Goal: Task Accomplishment & Management: Use online tool/utility

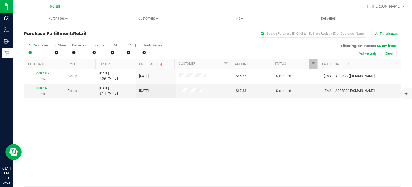
click at [216, 142] on div "00073223 (42) Pickup [DATE] 7:39 PM PDT 9/28/2025 $65.55 Submitted [EMAIL_ADDRE…" at bounding box center [212, 128] width 377 height 118
click at [217, 142] on div "00073223 (42) Pickup [DATE] 7:39 PM PDT 9/28/2025 $65.55 Submitted [EMAIL_ADDRE…" at bounding box center [212, 128] width 377 height 118
click at [235, 134] on div "00073223 (42) Pickup [DATE] 7:39 PM PDT 9/28/2025 $65.55 Submitted [EMAIL_ADDRE…" at bounding box center [212, 128] width 377 height 118
click at [205, 134] on div "00073223 (42) Pickup [DATE] 7:39 PM PDT 9/28/2025 $65.55 Submitted [EMAIL_ADDRE…" at bounding box center [212, 128] width 377 height 118
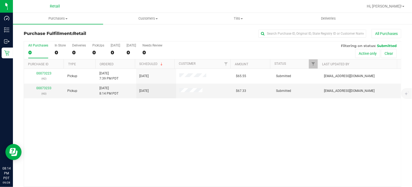
click at [104, 155] on div "00073223 (42) Pickup [DATE] 7:39 PM PDT 9/28/2025 $65.55 Submitted [EMAIL_ADDRE…" at bounding box center [212, 128] width 377 height 118
drag, startPoint x: 107, startPoint y: 54, endPoint x: 167, endPoint y: 140, distance: 105.8
click at [167, 140] on div "00073223 (42) Pickup [DATE] 7:39 PM PDT 9/28/2025 $65.55 Submitted [EMAIL_ADDRE…" at bounding box center [212, 128] width 377 height 118
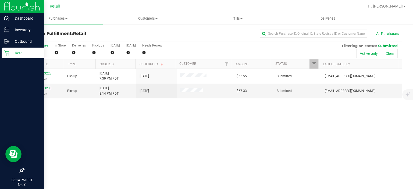
drag, startPoint x: 9, startPoint y: 54, endPoint x: 43, endPoint y: 53, distance: 33.6
click at [10, 54] on p "Retail" at bounding box center [25, 53] width 32 height 6
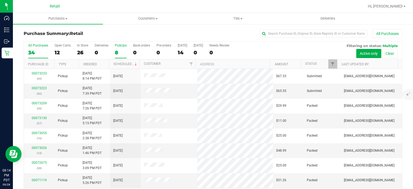
click at [117, 53] on div "8" at bounding box center [121, 52] width 12 height 6
click at [0, 0] on input "PickUps 8" at bounding box center [0, 0] width 0 height 0
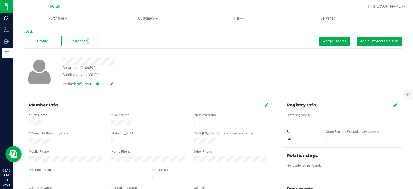
click at [88, 42] on span "Purchases" at bounding box center [81, 41] width 18 height 6
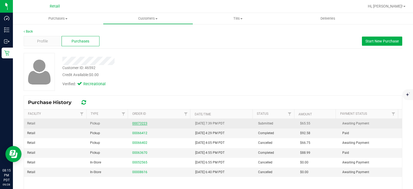
click at [136, 122] on link "00073223" at bounding box center [139, 124] width 15 height 4
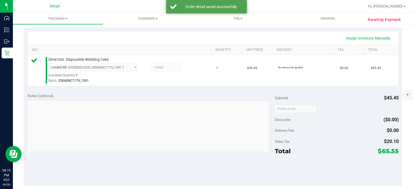
scroll to position [134, 0]
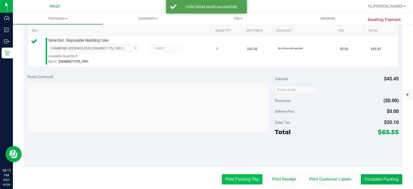
click at [238, 181] on button "Print Packing Slip" at bounding box center [242, 179] width 41 height 10
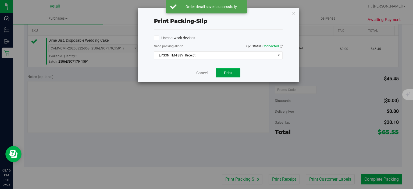
click at [226, 71] on span "Print" at bounding box center [228, 73] width 8 height 4
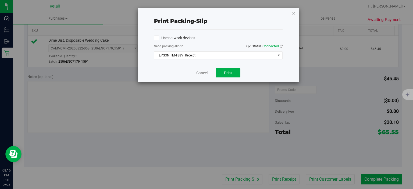
click at [294, 13] on icon "button" at bounding box center [294, 13] width 4 height 6
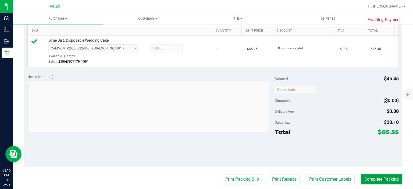
drag, startPoint x: 369, startPoint y: 180, endPoint x: 368, endPoint y: 184, distance: 3.4
click at [369, 180] on button "Complete Packing" at bounding box center [381, 179] width 41 height 10
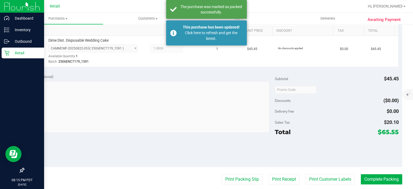
click at [27, 52] on p "Retail" at bounding box center [25, 53] width 32 height 6
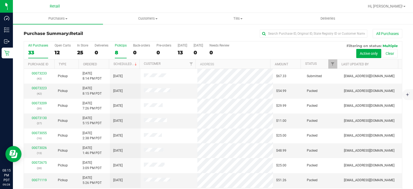
click at [122, 54] on div "8" at bounding box center [121, 52] width 12 height 6
click at [0, 0] on input "PickUps 8" at bounding box center [0, 0] width 0 height 0
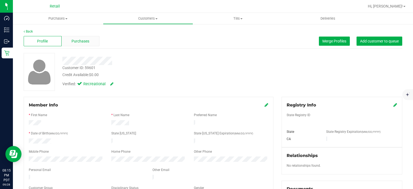
click at [88, 39] on span "Purchases" at bounding box center [81, 41] width 18 height 6
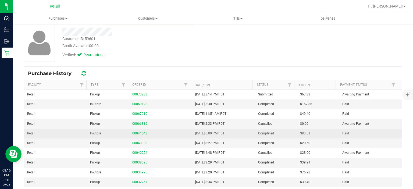
scroll to position [55, 0]
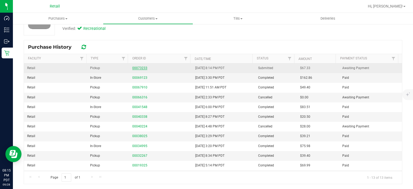
click at [139, 67] on link "00073233" at bounding box center [139, 68] width 15 height 4
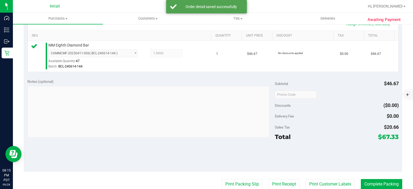
scroll to position [136, 0]
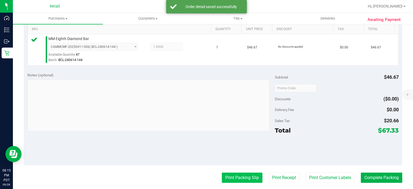
click at [247, 182] on button "Print Packing Slip" at bounding box center [242, 178] width 41 height 10
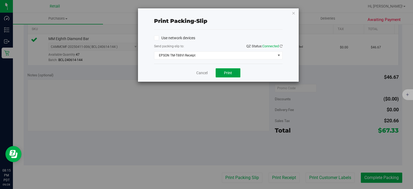
click at [224, 72] on button "Print" at bounding box center [228, 72] width 25 height 9
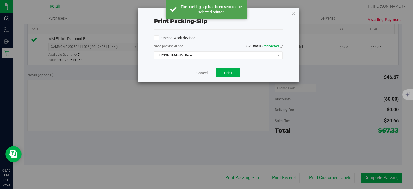
click at [295, 12] on icon "button" at bounding box center [294, 13] width 4 height 6
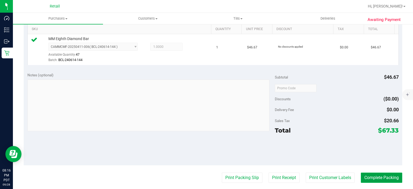
click at [369, 176] on button "Complete Packing" at bounding box center [381, 178] width 41 height 10
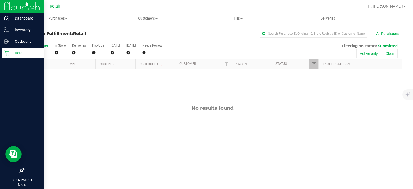
click at [8, 54] on icon at bounding box center [6, 53] width 5 height 5
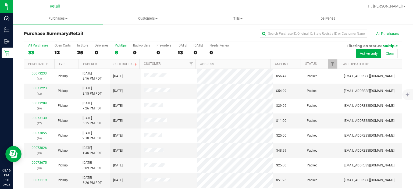
click at [115, 45] on div "PickUps" at bounding box center [121, 46] width 12 height 4
click at [0, 0] on input "PickUps 8" at bounding box center [0, 0] width 0 height 0
